Goal: Task Accomplishment & Management: Manage account settings

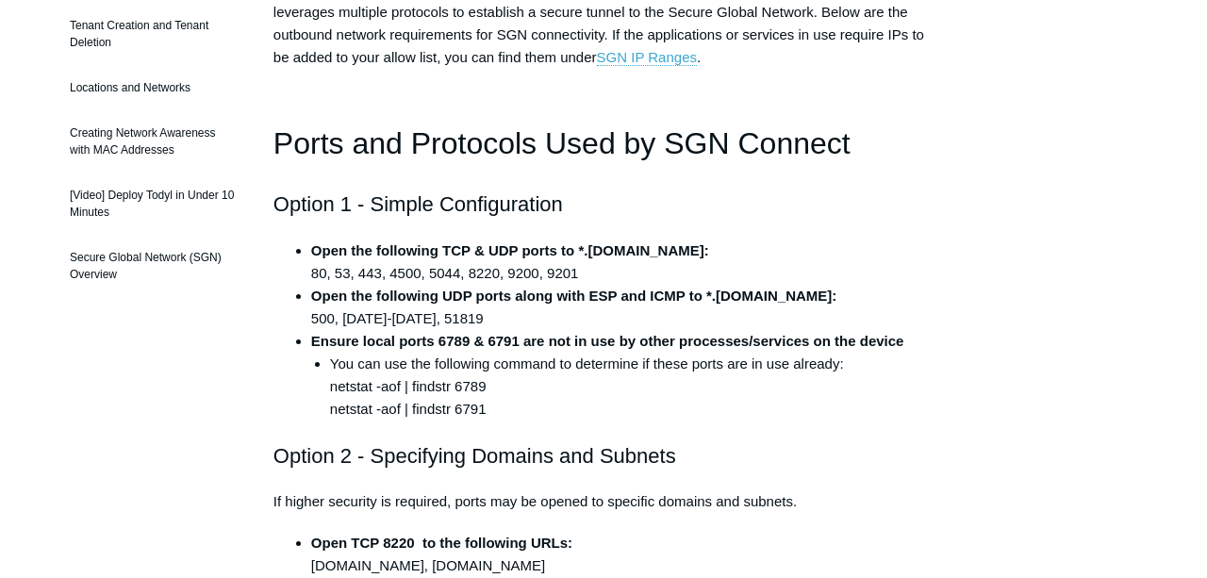
scroll to position [407, 0]
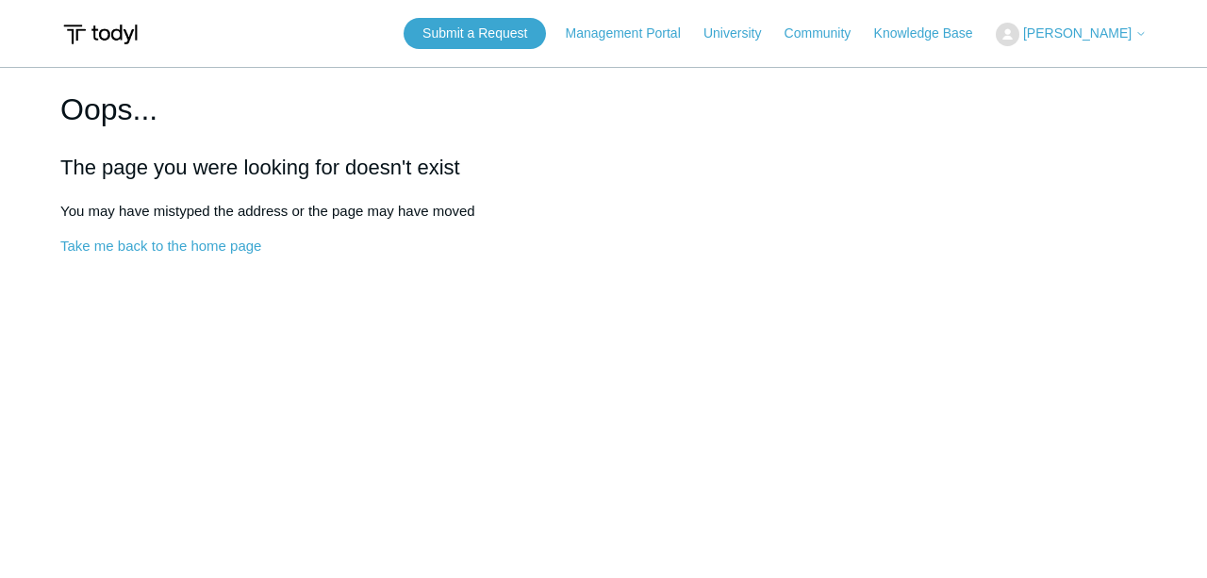
click at [1136, 34] on icon at bounding box center [1140, 33] width 11 height 11
click at [1055, 105] on link "Sign out" at bounding box center [1054, 107] width 184 height 33
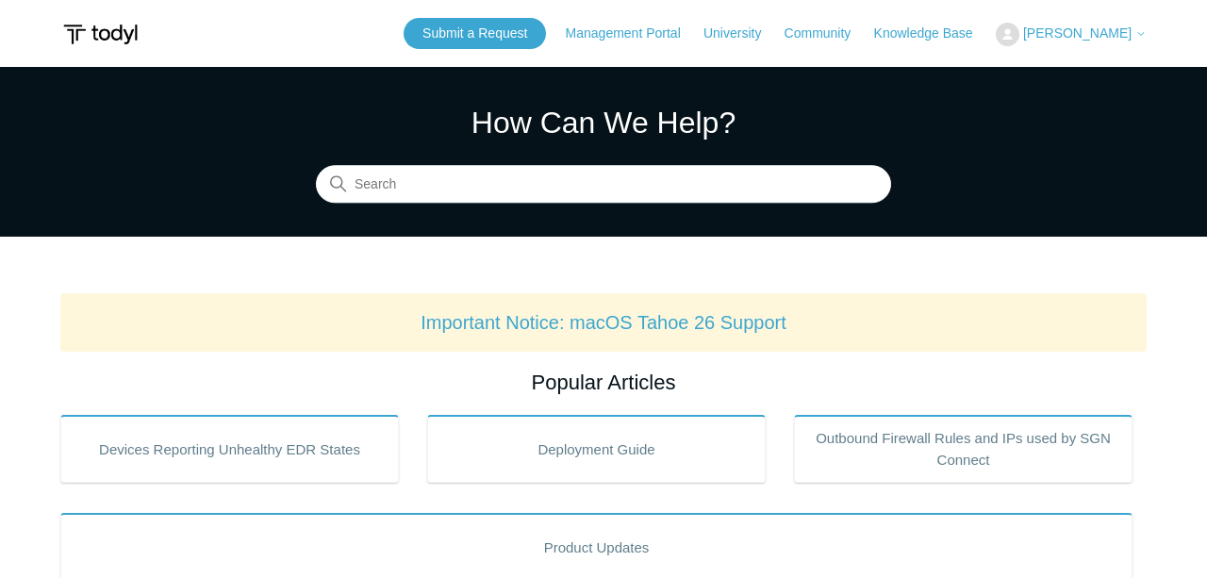
click at [1079, 25] on button "[PERSON_NAME]" at bounding box center [1071, 35] width 151 height 24
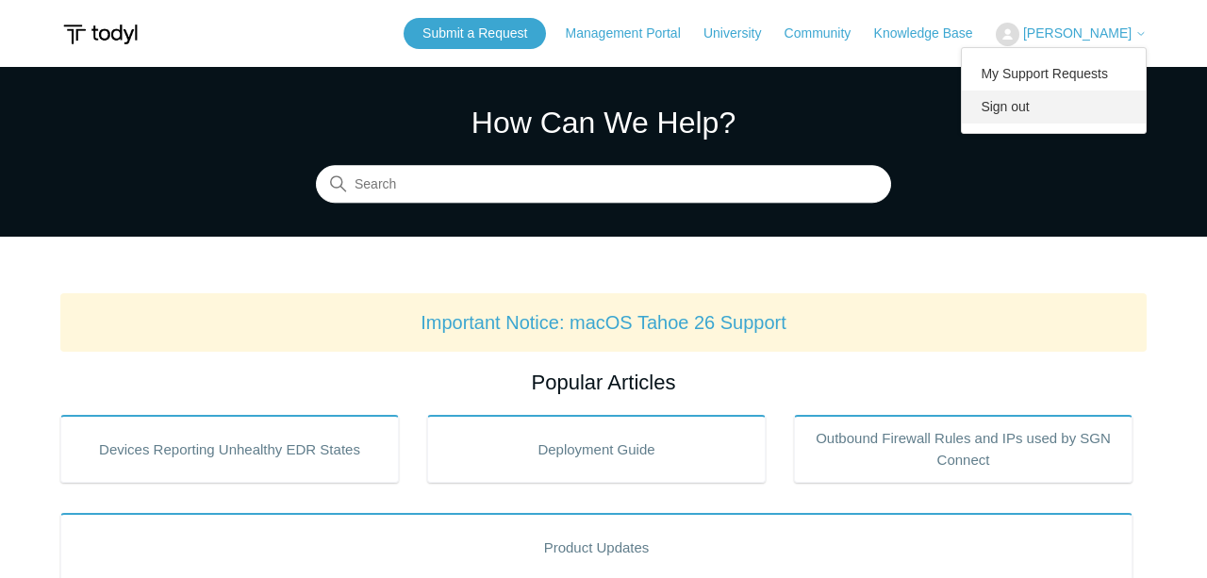
click at [1025, 107] on link "Sign out" at bounding box center [1054, 107] width 184 height 33
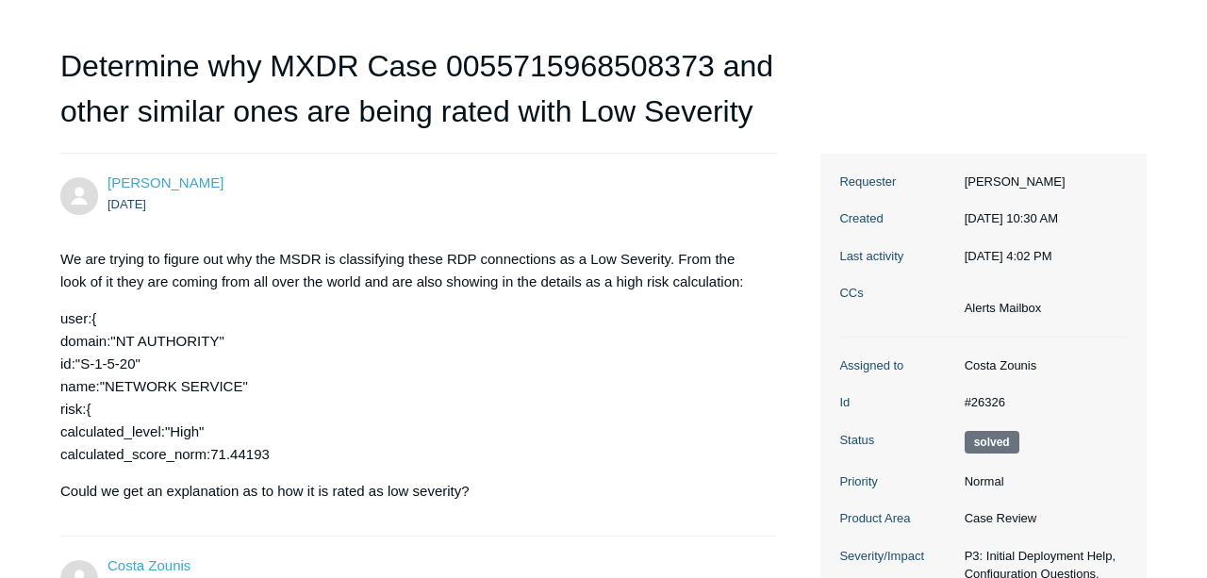
scroll to position [204, 0]
